Goal: Information Seeking & Learning: Learn about a topic

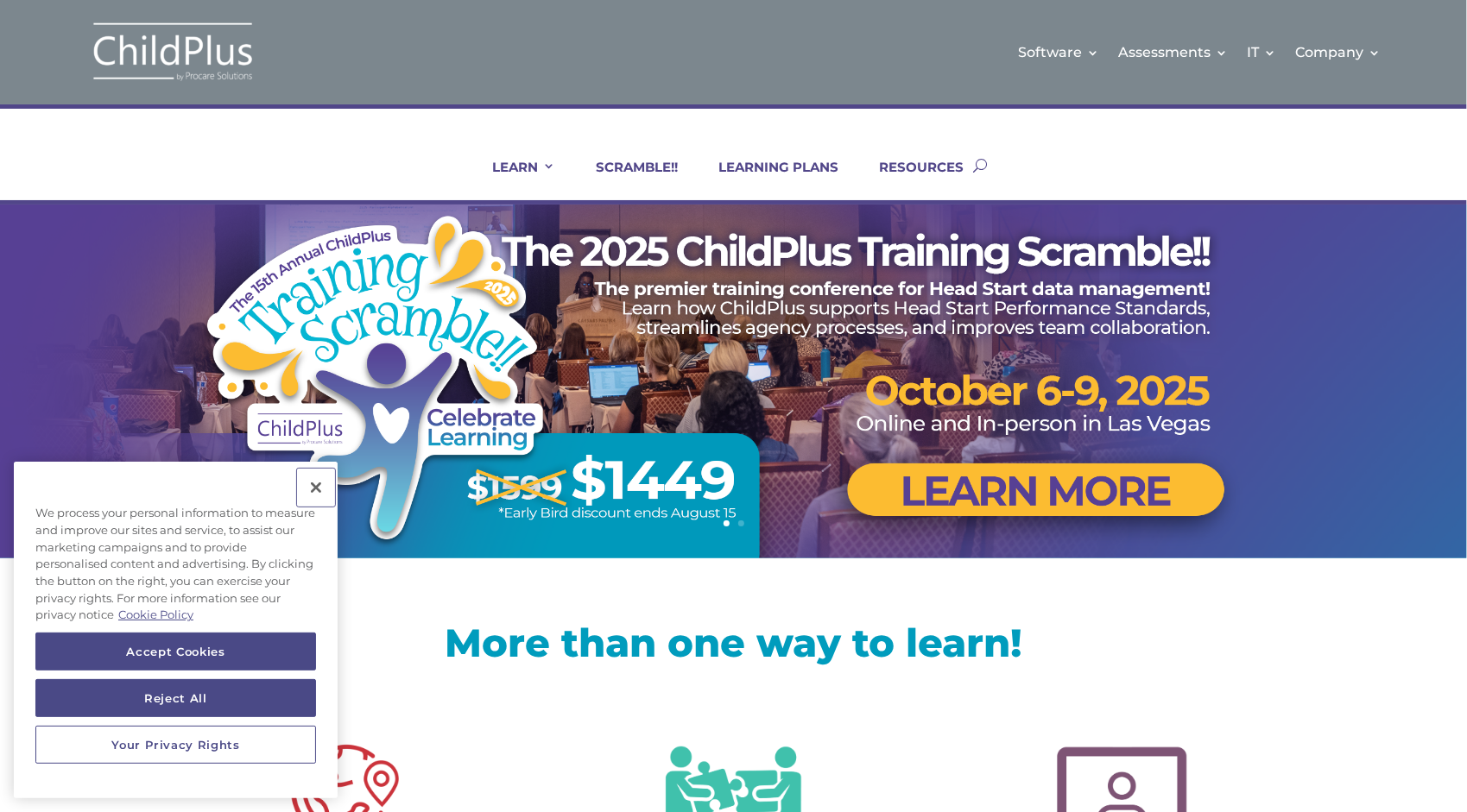
click at [312, 485] on button "Close" at bounding box center [315, 487] width 38 height 38
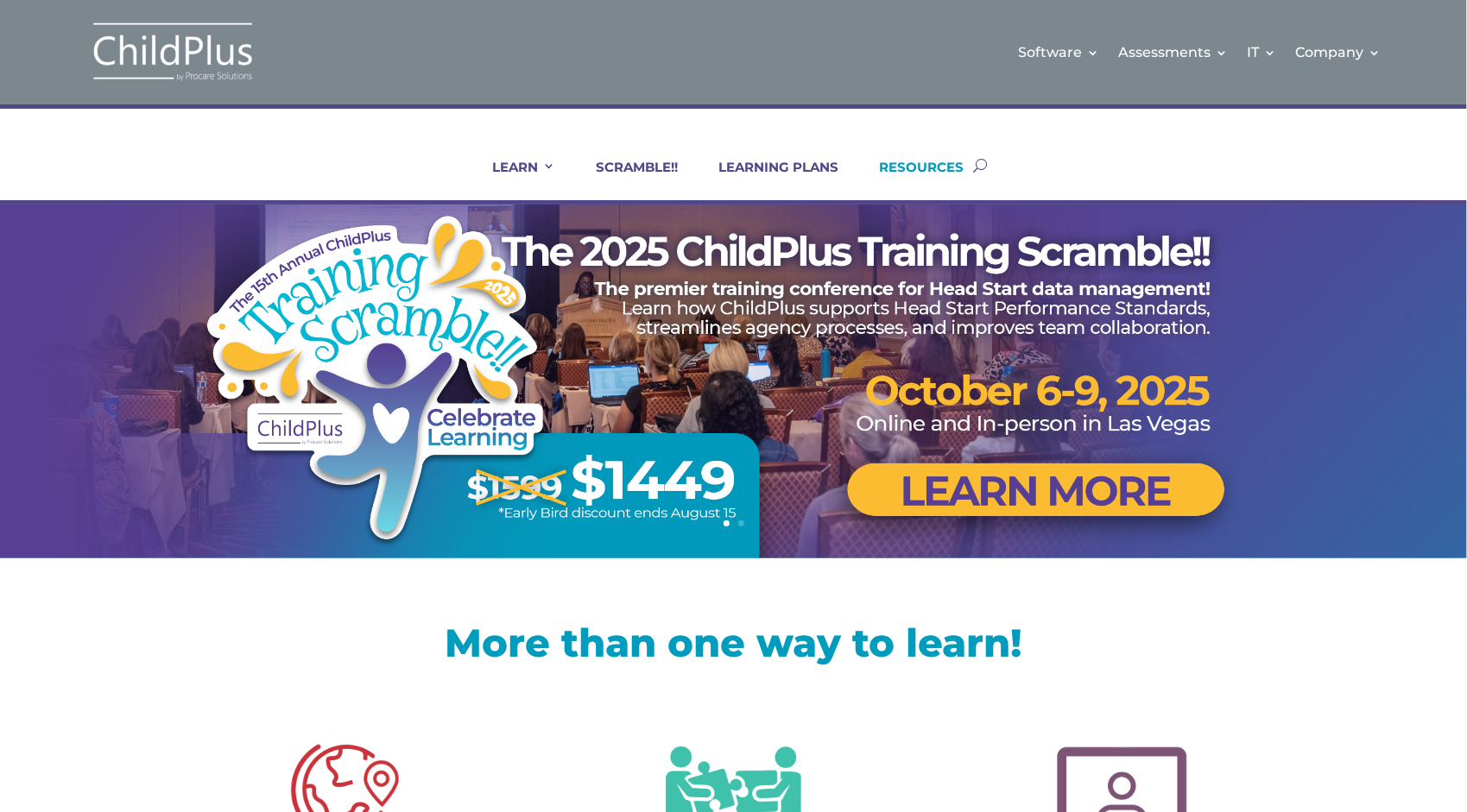
click at [921, 159] on link "RESOURCES" at bounding box center [910, 179] width 106 height 41
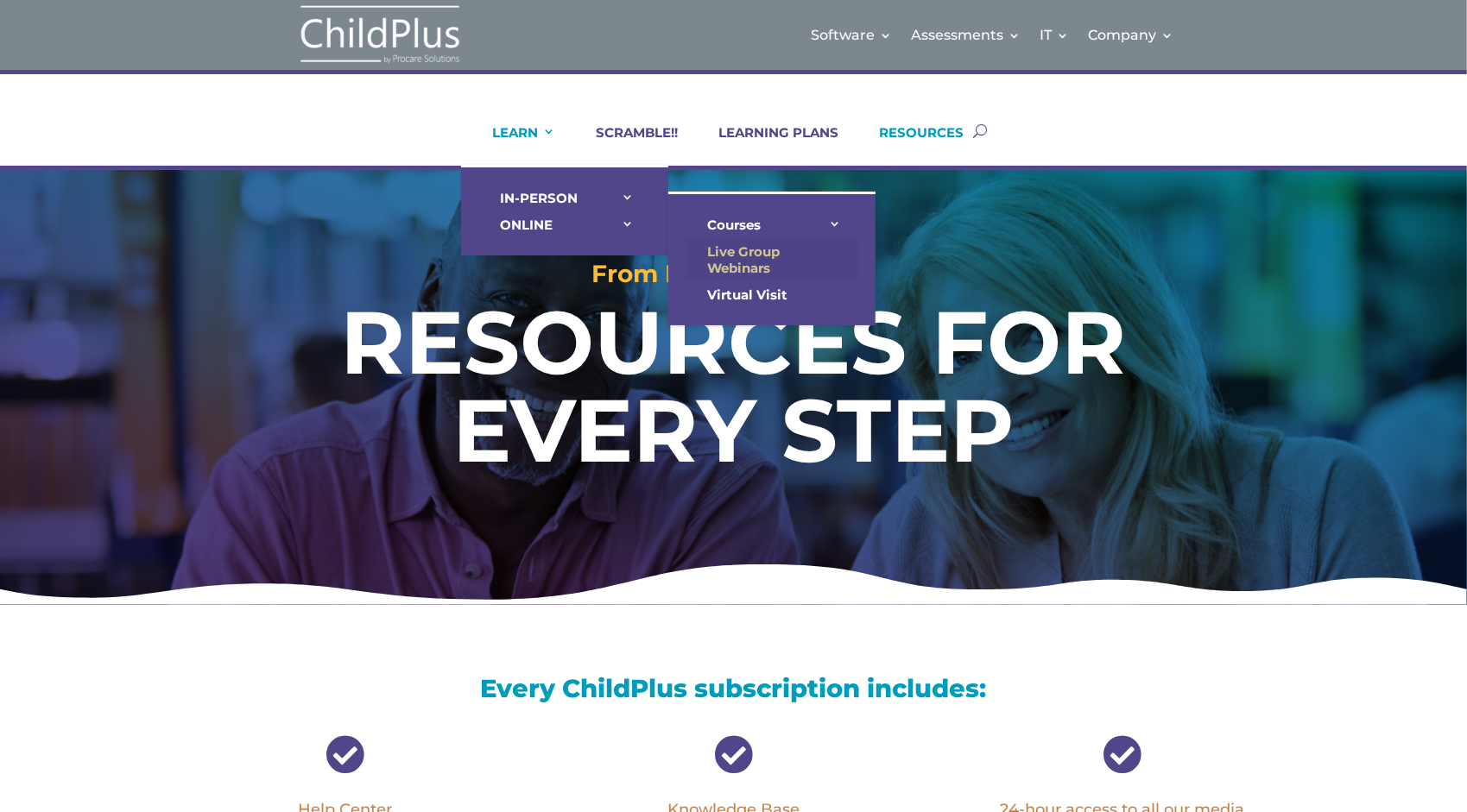
click at [739, 254] on link "Live Group Webinars" at bounding box center [771, 259] width 172 height 43
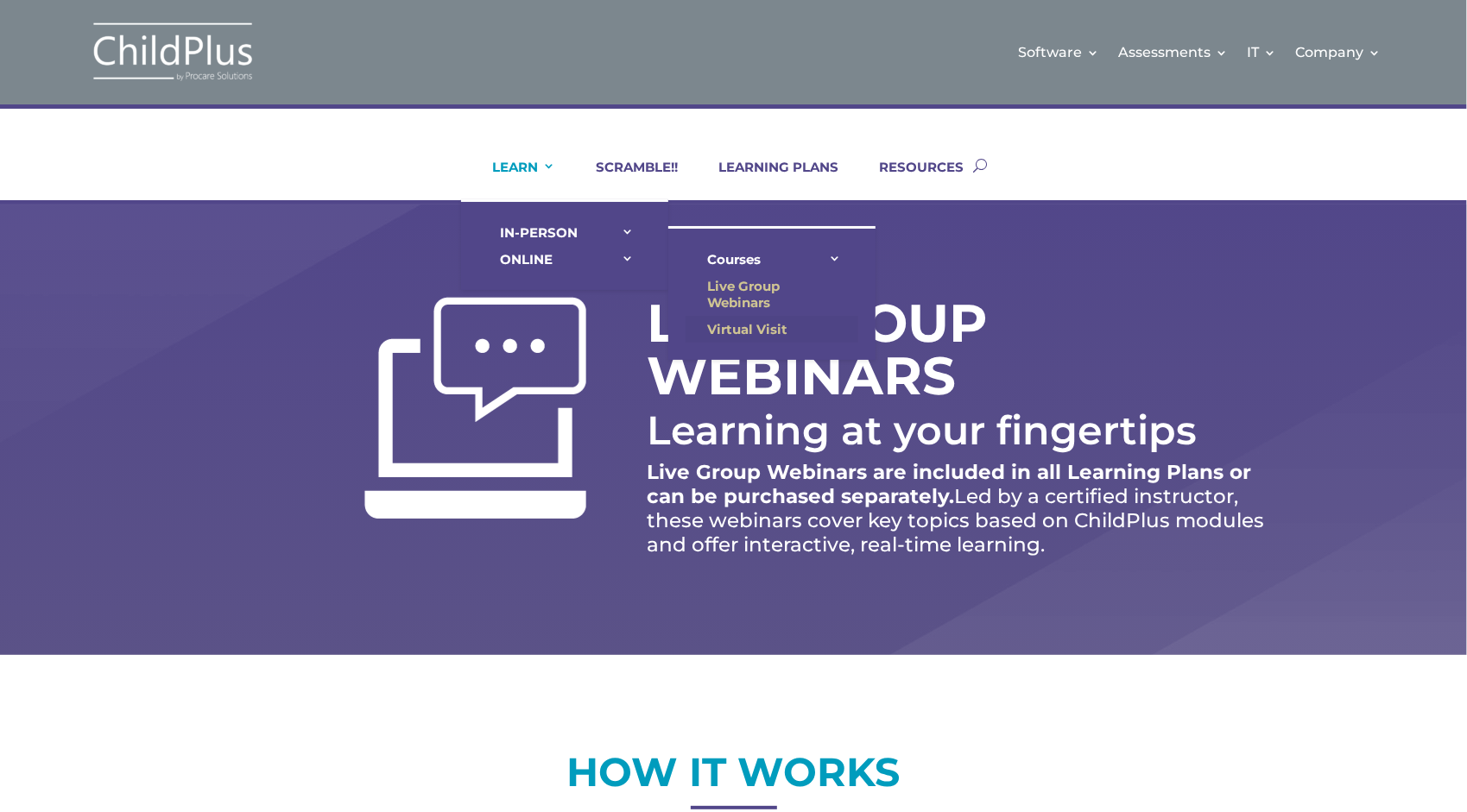
click at [754, 326] on link "Virtual Visit" at bounding box center [771, 329] width 172 height 26
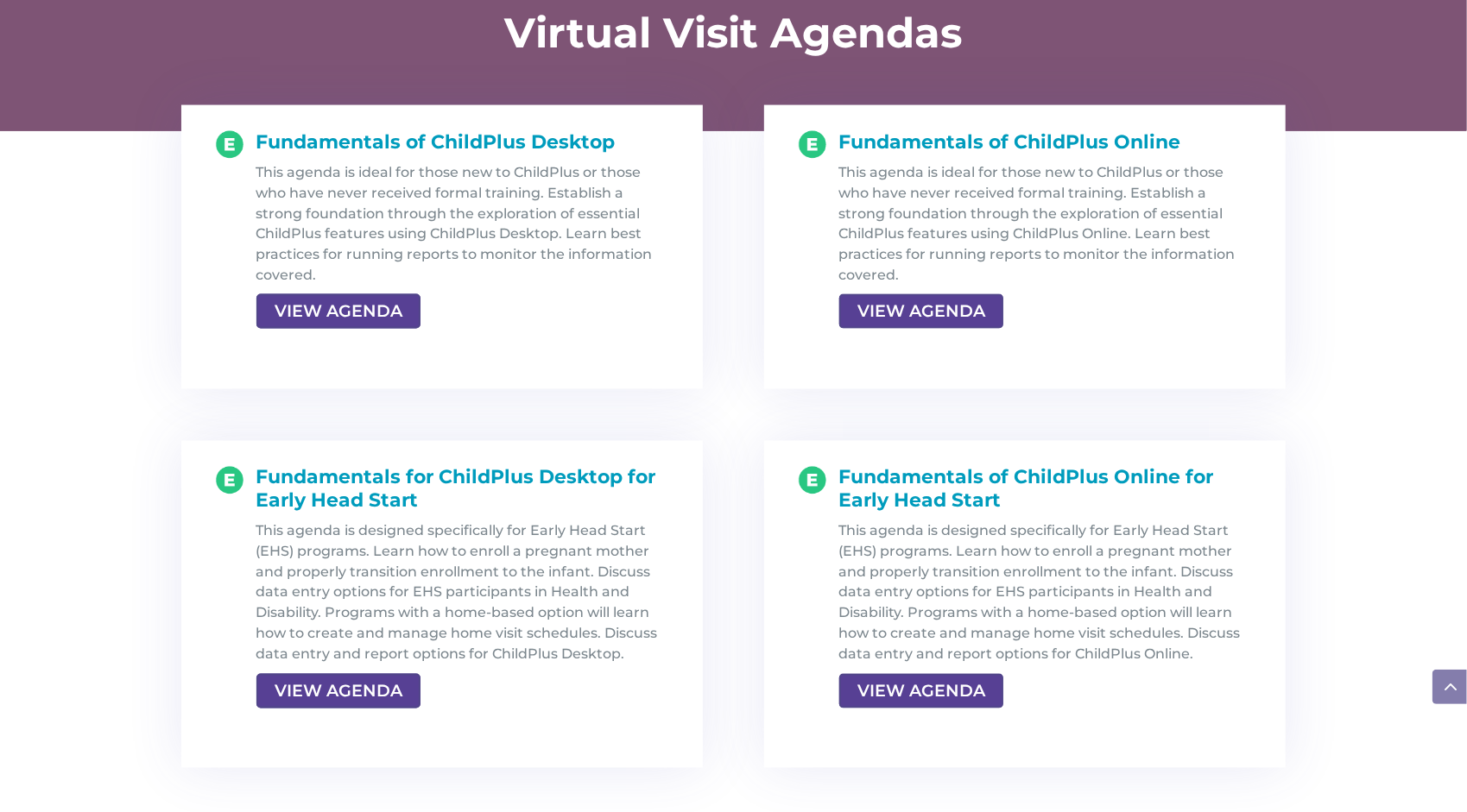
scroll to position [1818, 0]
click at [916, 691] on link "VIEW AGENDA" at bounding box center [919, 691] width 160 height 31
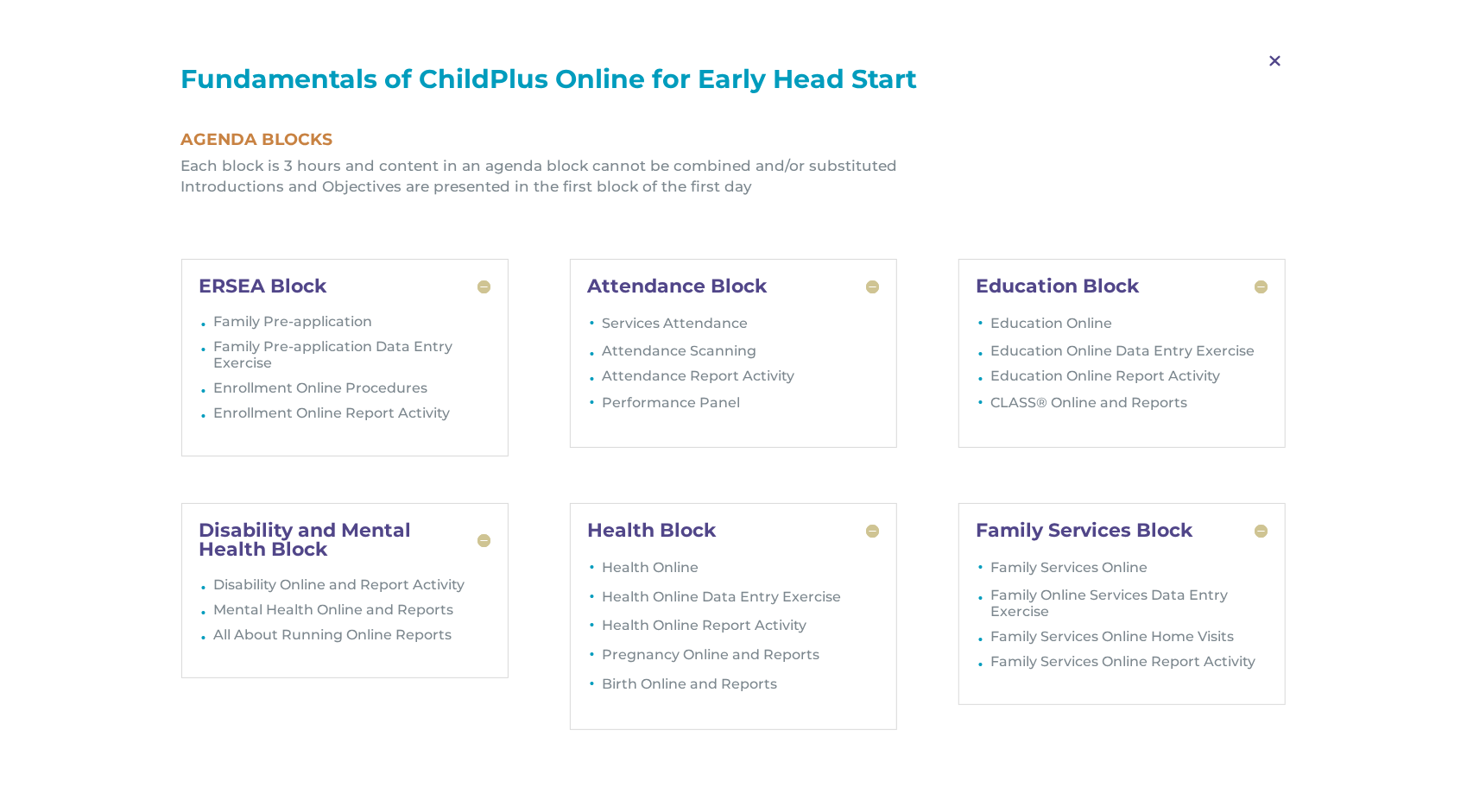
scroll to position [1971, 0]
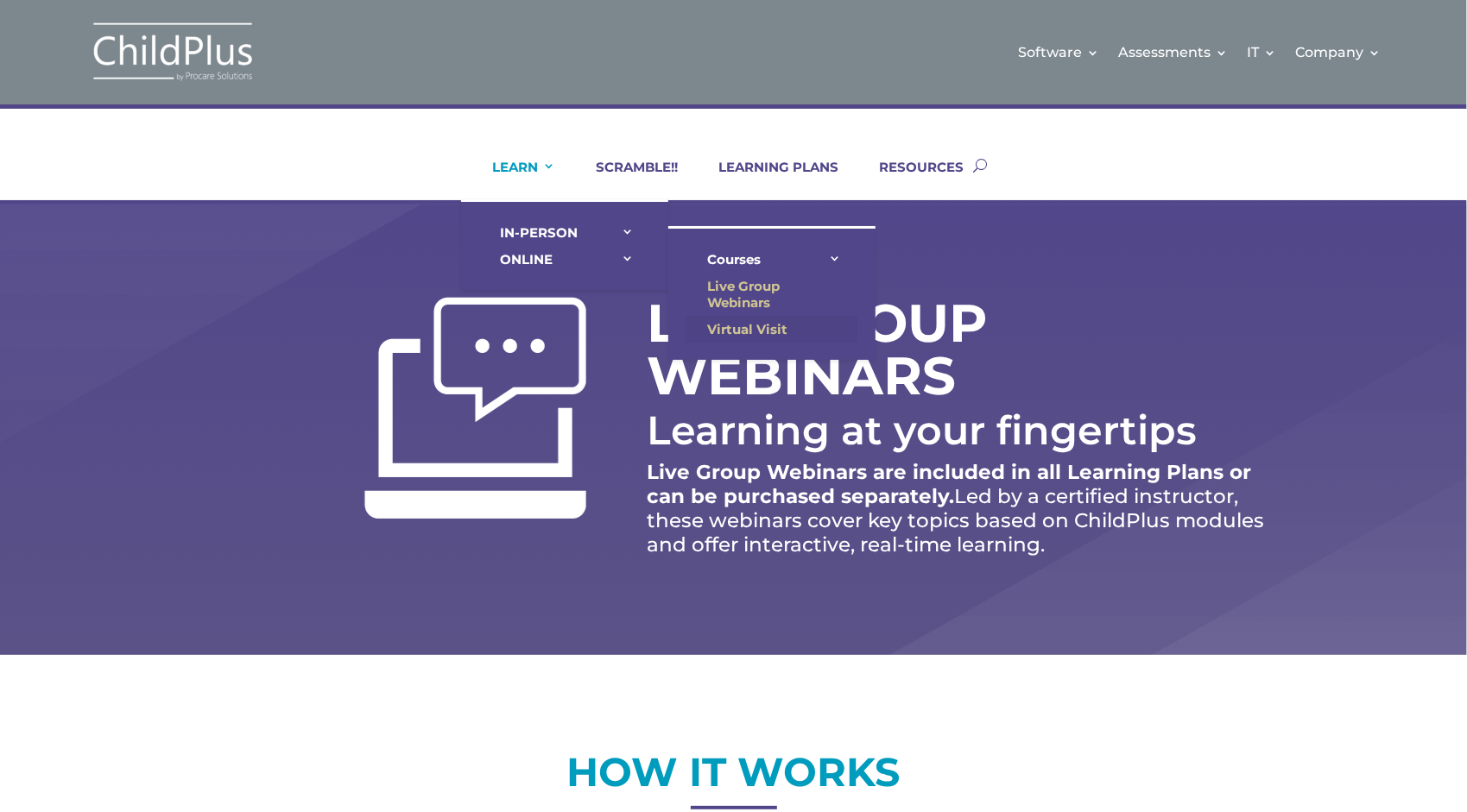
click at [743, 325] on link "Virtual Visit" at bounding box center [771, 329] width 172 height 26
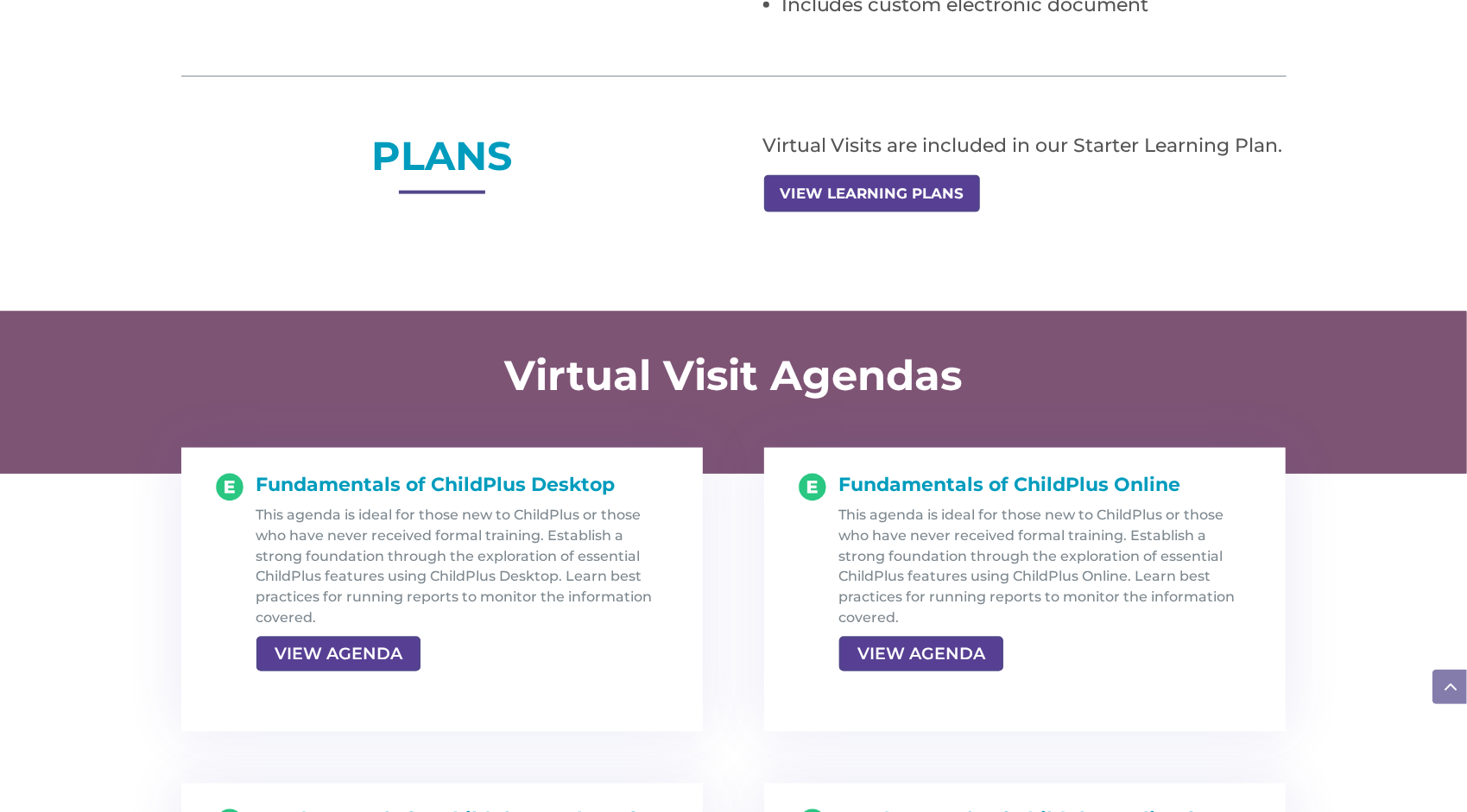
scroll to position [1450, 0]
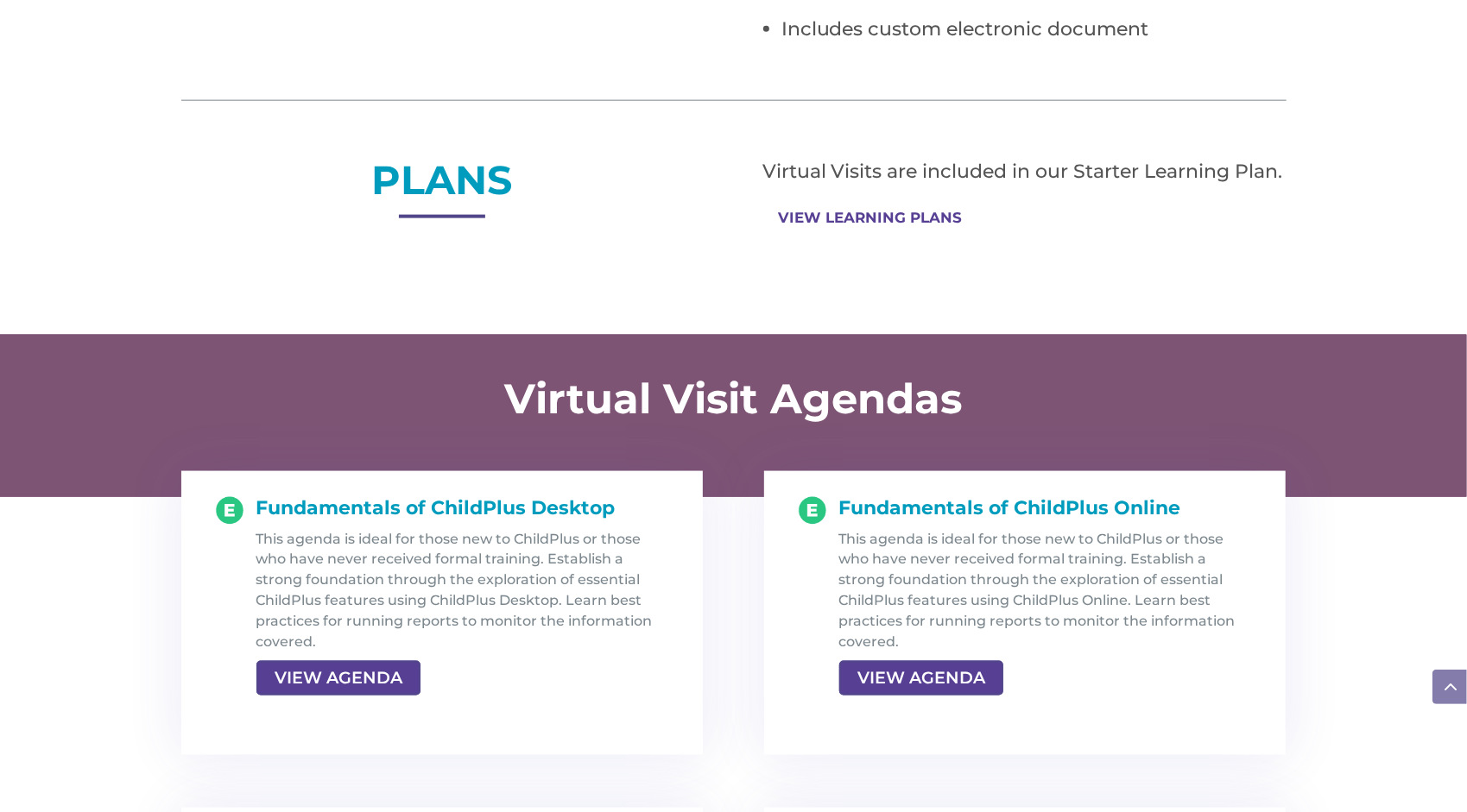
click at [881, 217] on link "VIEW LEARNING PLANS" at bounding box center [871, 218] width 213 height 33
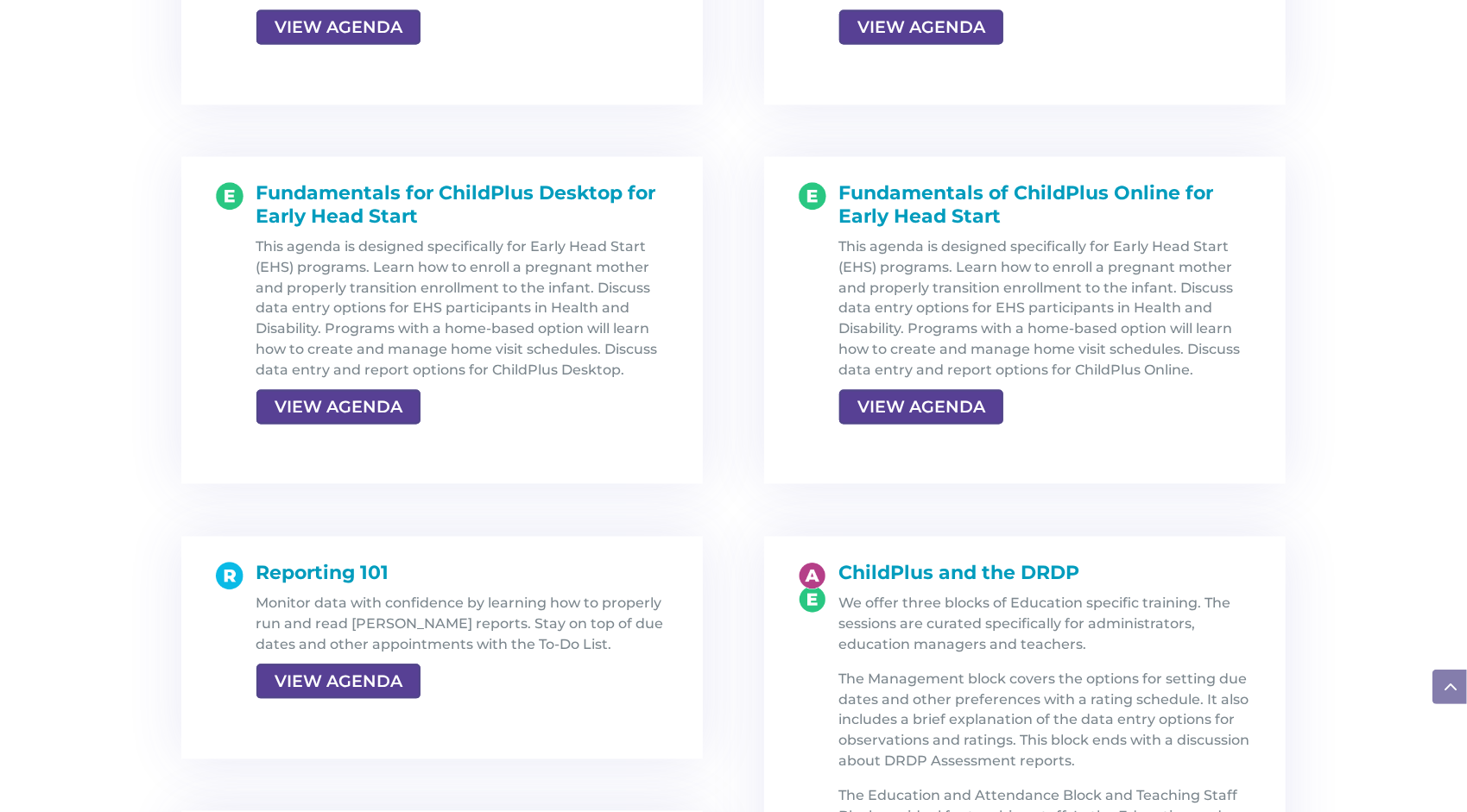
scroll to position [2099, 0]
click at [935, 405] on link "VIEW AGENDA" at bounding box center [919, 408] width 160 height 31
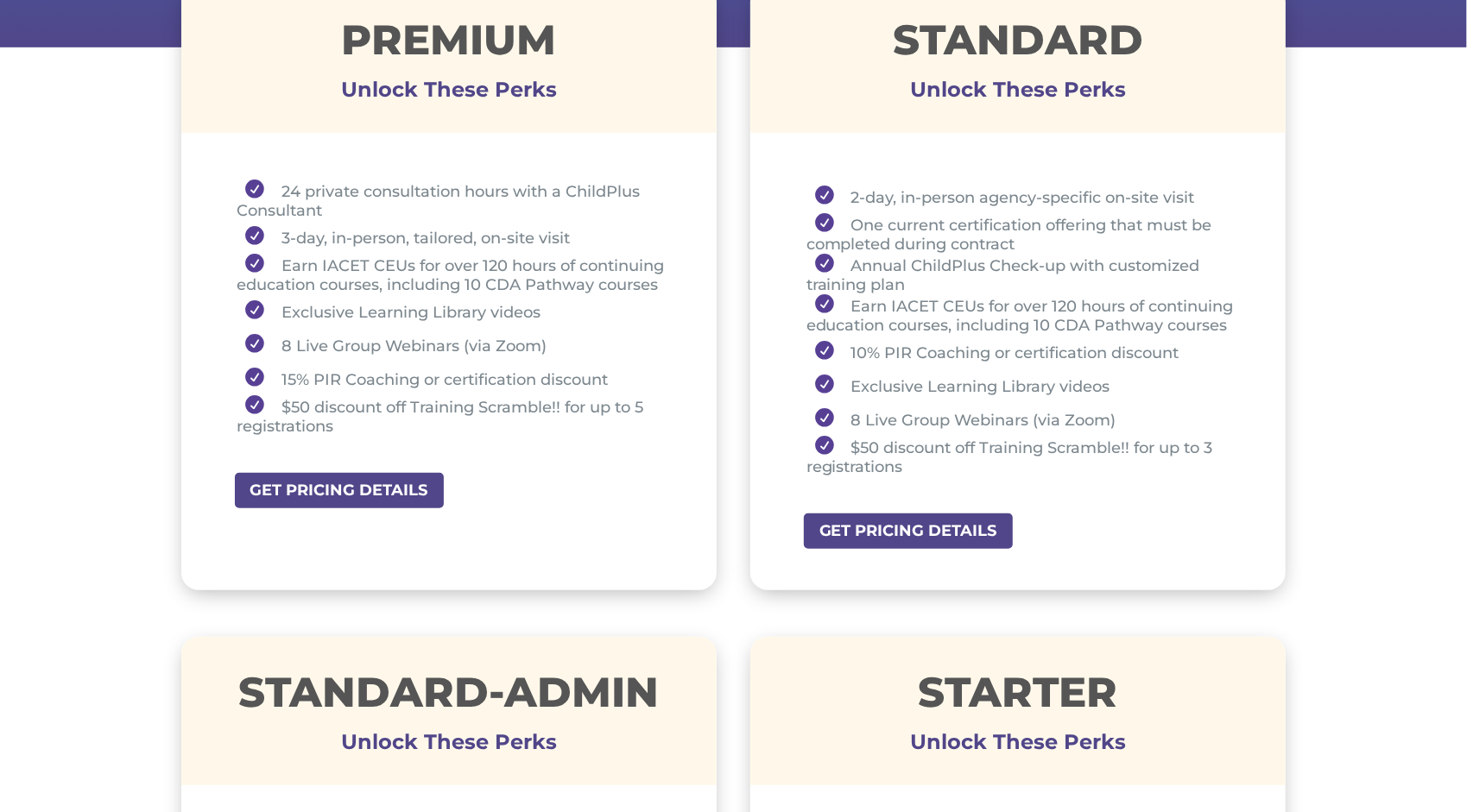
scroll to position [675, 0]
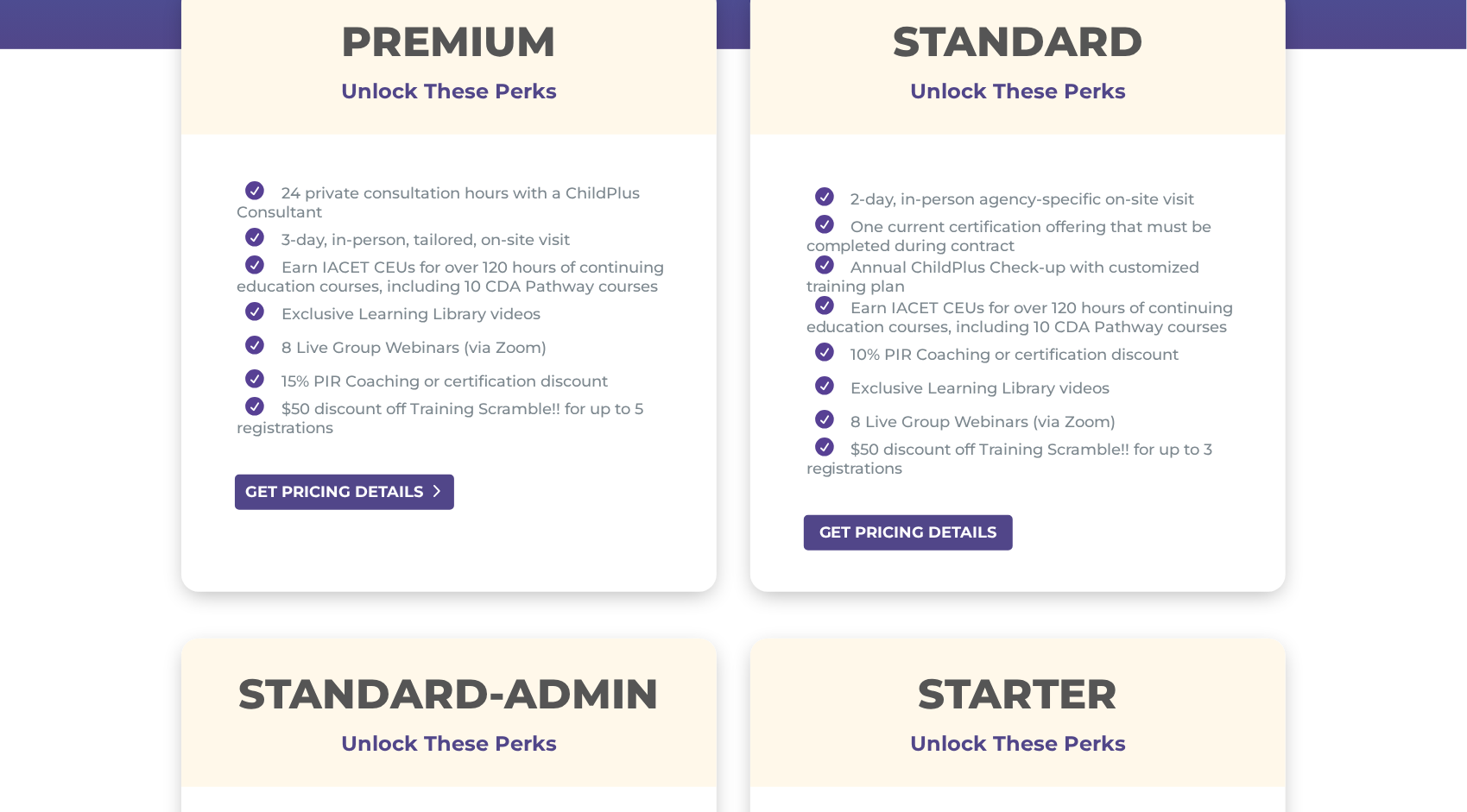
click at [369, 481] on link "GET PRICING DETAILS" at bounding box center [344, 492] width 223 height 39
click at [875, 528] on link "GET PRICING DETAILS" at bounding box center [913, 533] width 223 height 39
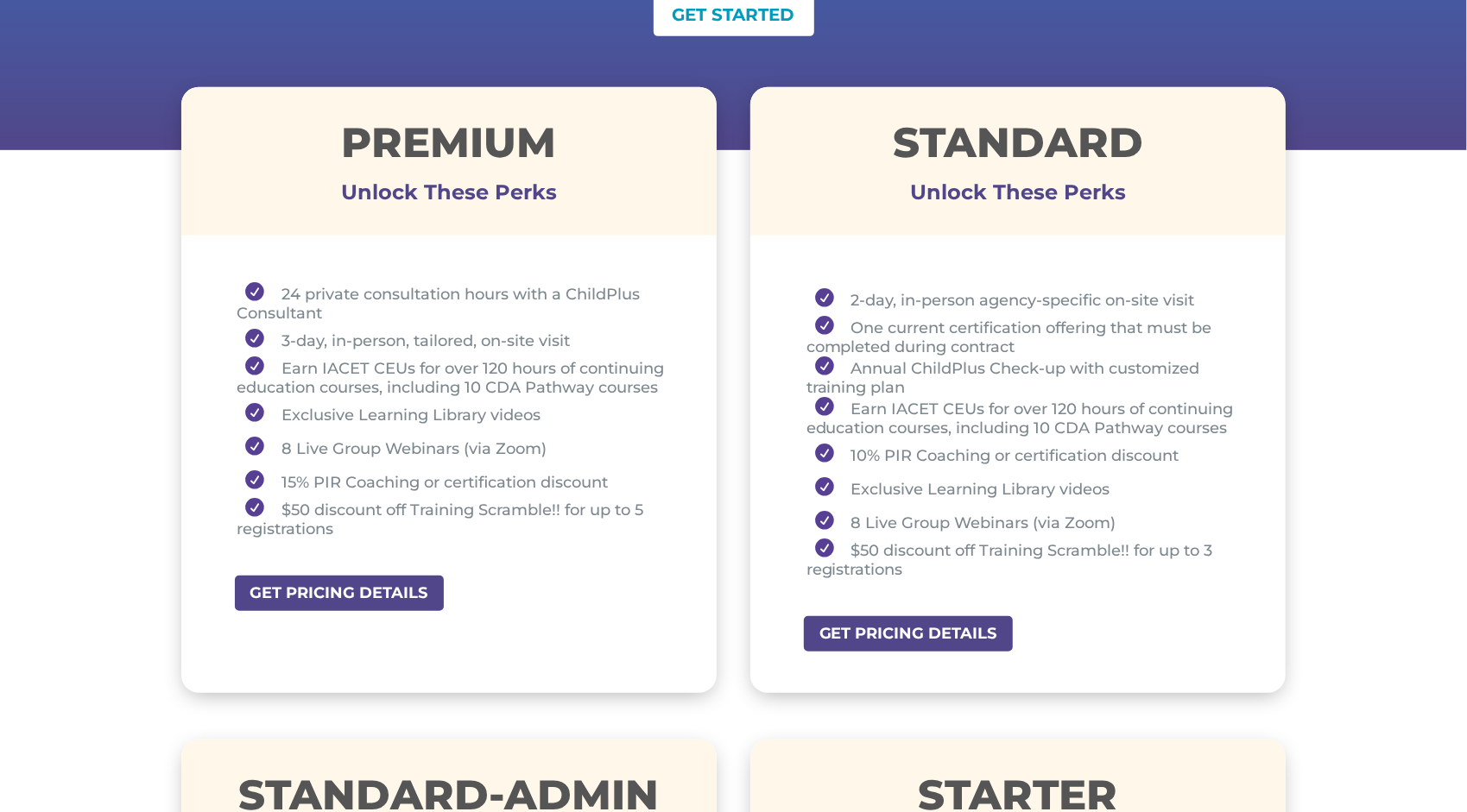
scroll to position [584, 0]
